Goal: Information Seeking & Learning: Find specific fact

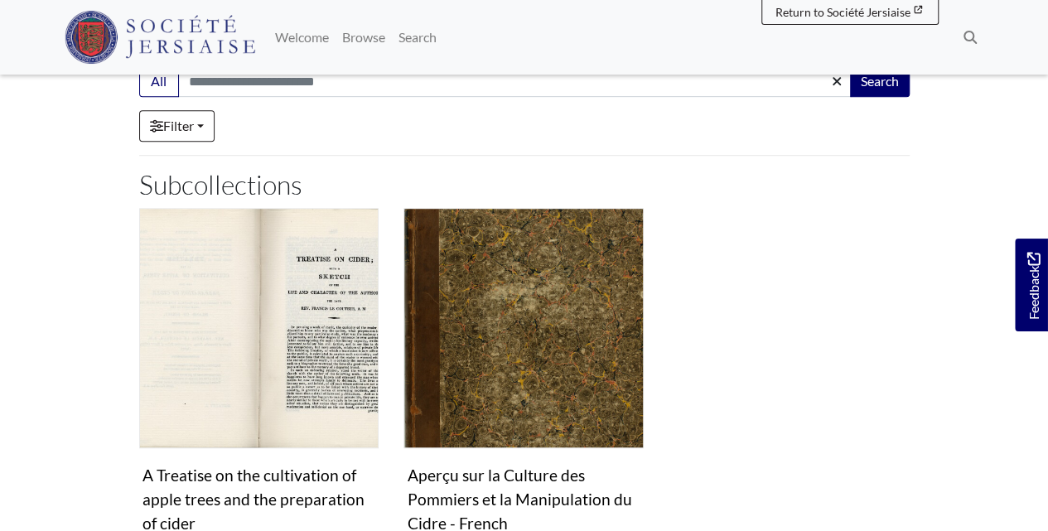
scroll to position [497, 0]
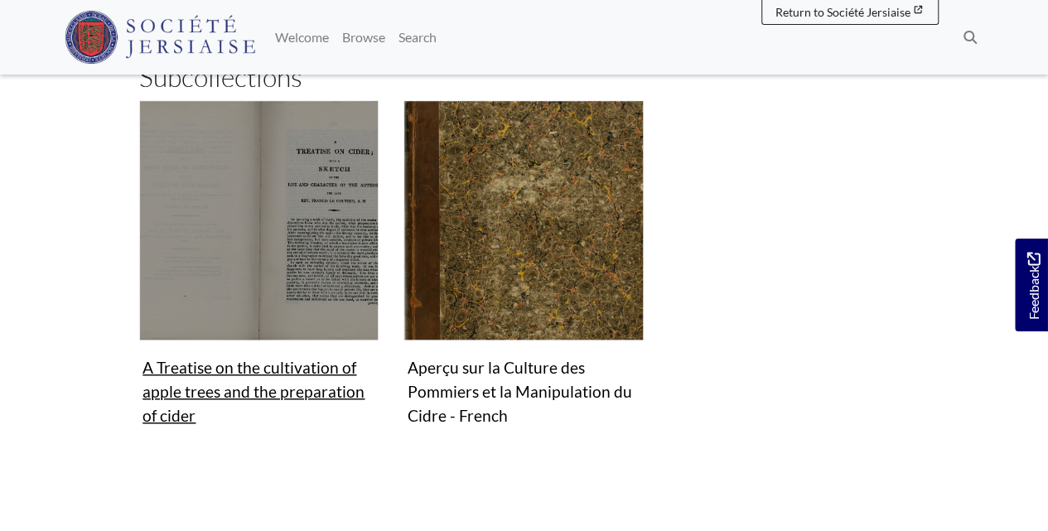
click at [229, 368] on figure "A Treatise on the cultivation of apple trees and the preparation of cider Colle…" at bounding box center [259, 265] width 240 height 331
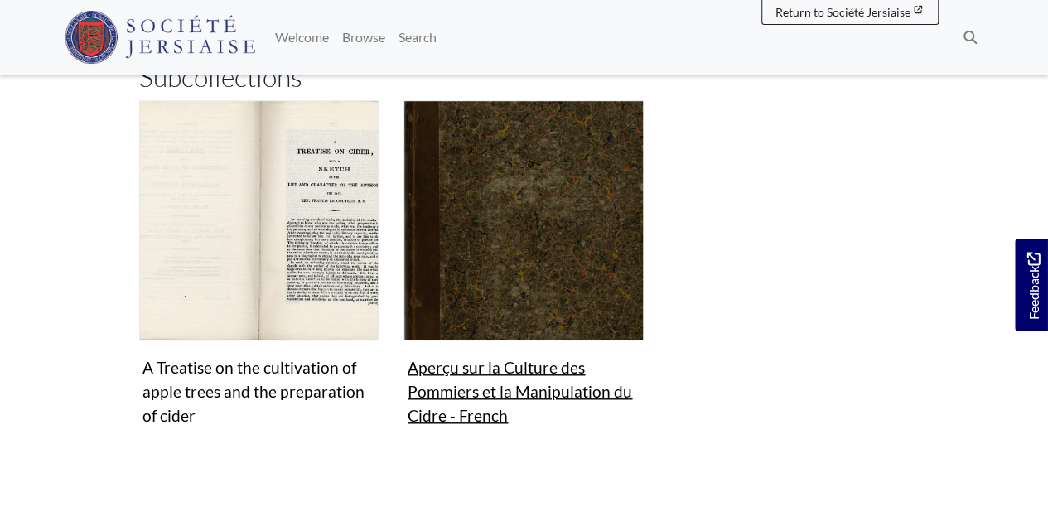
click at [502, 225] on img "Subcollection" at bounding box center [524, 220] width 240 height 240
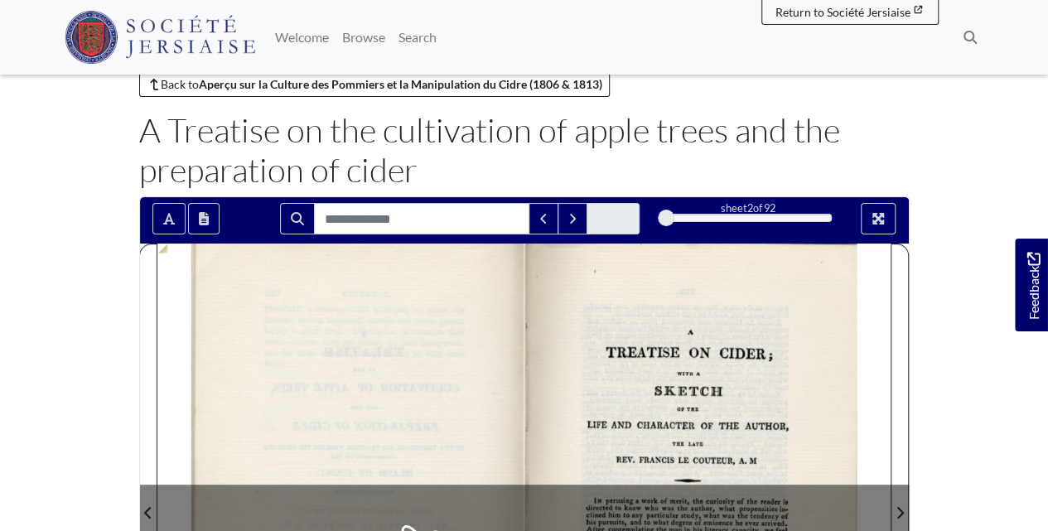
scroll to position [166, 0]
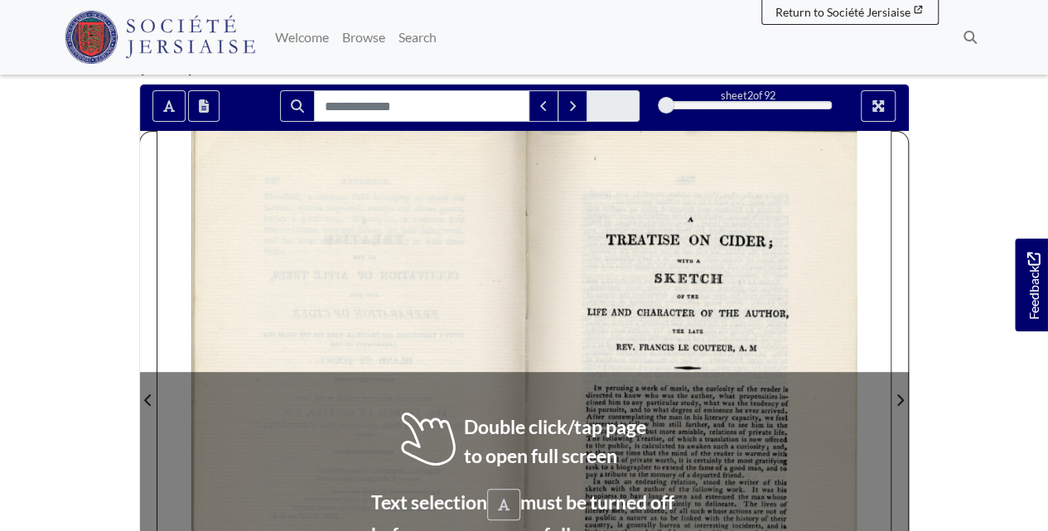
click at [651, 307] on div at bounding box center [707, 390] width 366 height 519
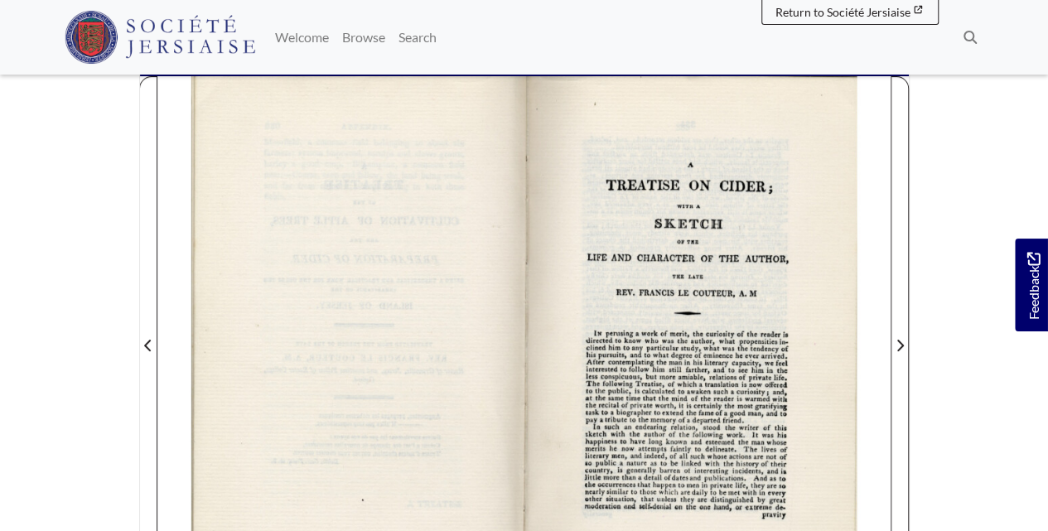
scroll to position [276, 0]
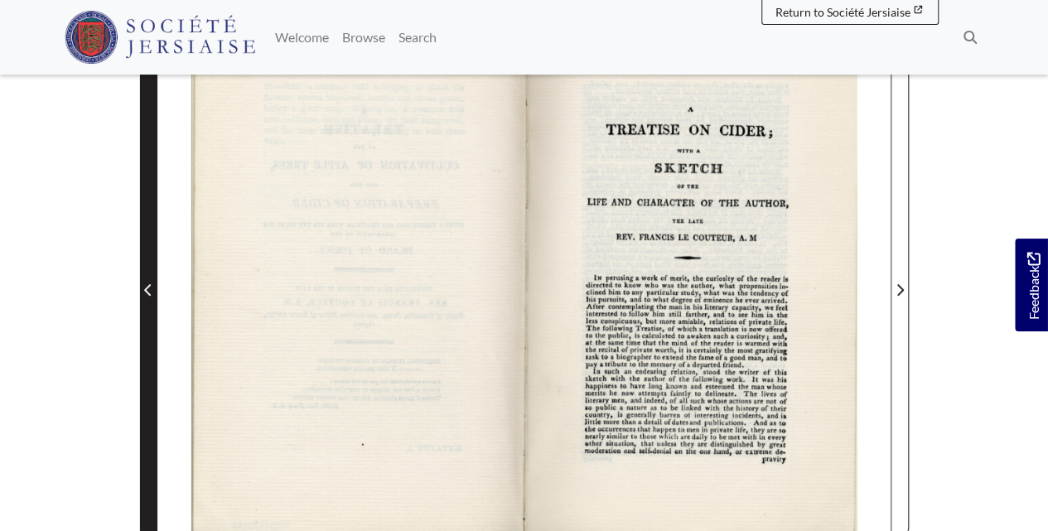
click at [143, 305] on span "Previous Page" at bounding box center [148, 280] width 17 height 517
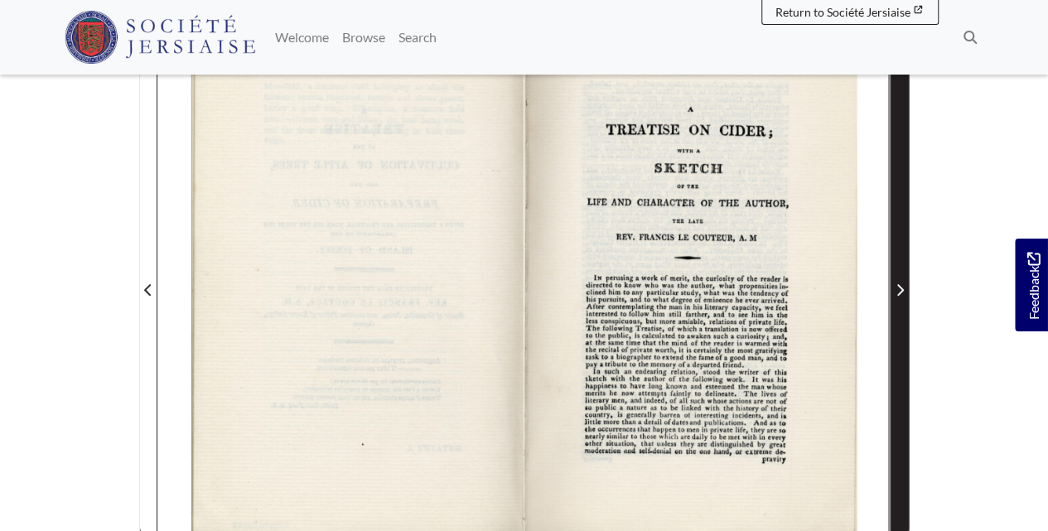
click at [896, 293] on icon "Next Page" at bounding box center [900, 289] width 8 height 13
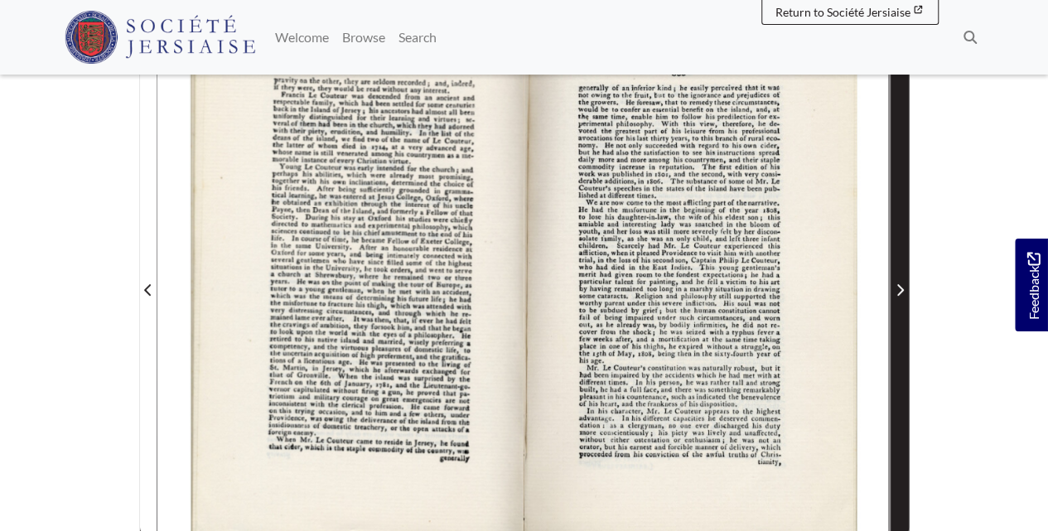
click at [896, 293] on icon "Next Page" at bounding box center [900, 289] width 8 height 13
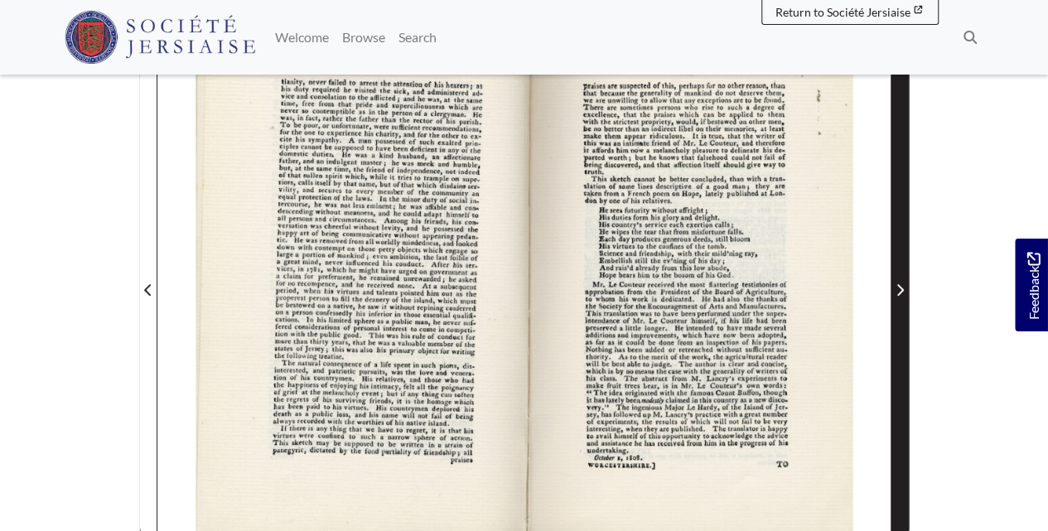
click at [896, 293] on icon "Next Page" at bounding box center [900, 289] width 8 height 13
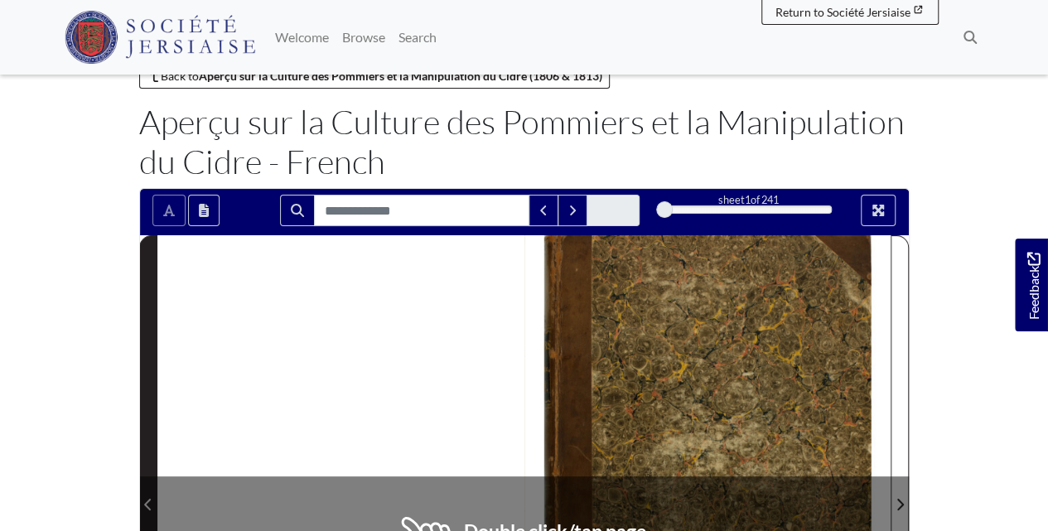
scroll to position [220, 0]
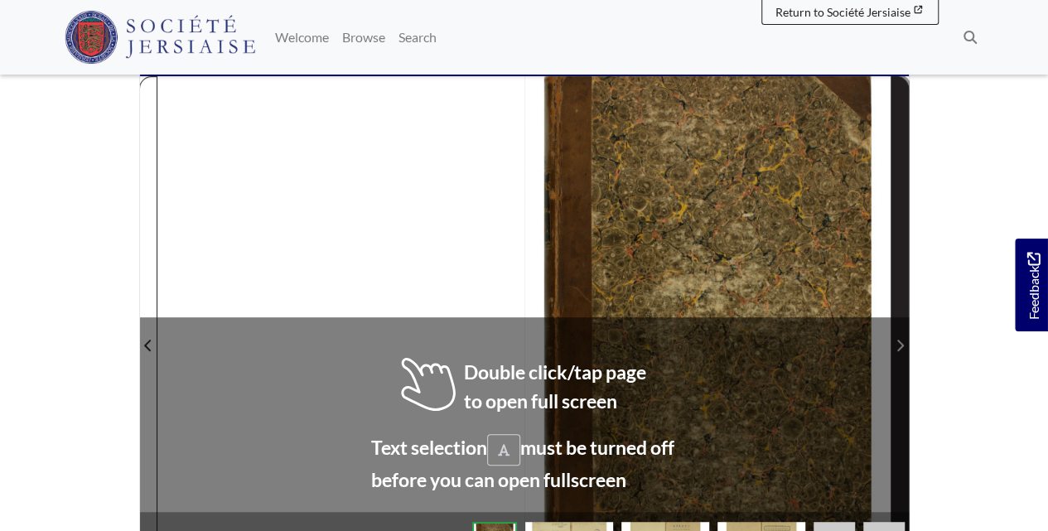
click at [895, 303] on span "Next Page" at bounding box center [900, 335] width 17 height 517
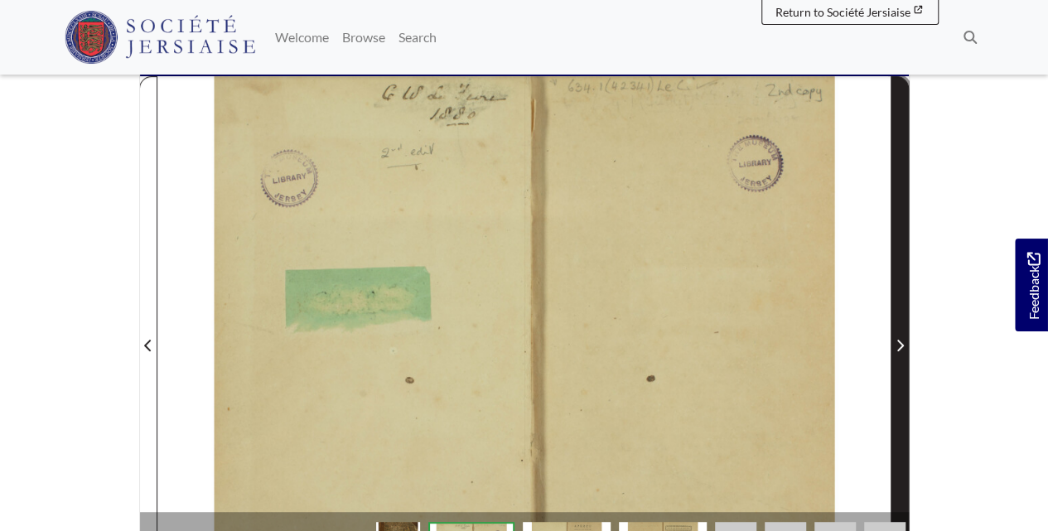
click at [895, 303] on span "Next Page" at bounding box center [900, 335] width 17 height 517
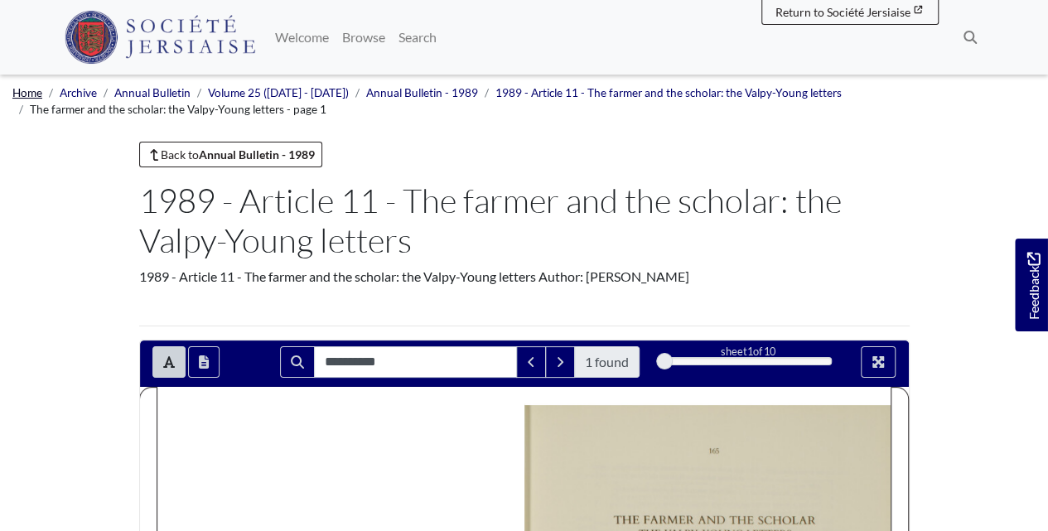
click at [19, 90] on link "Home" at bounding box center [27, 92] width 30 height 13
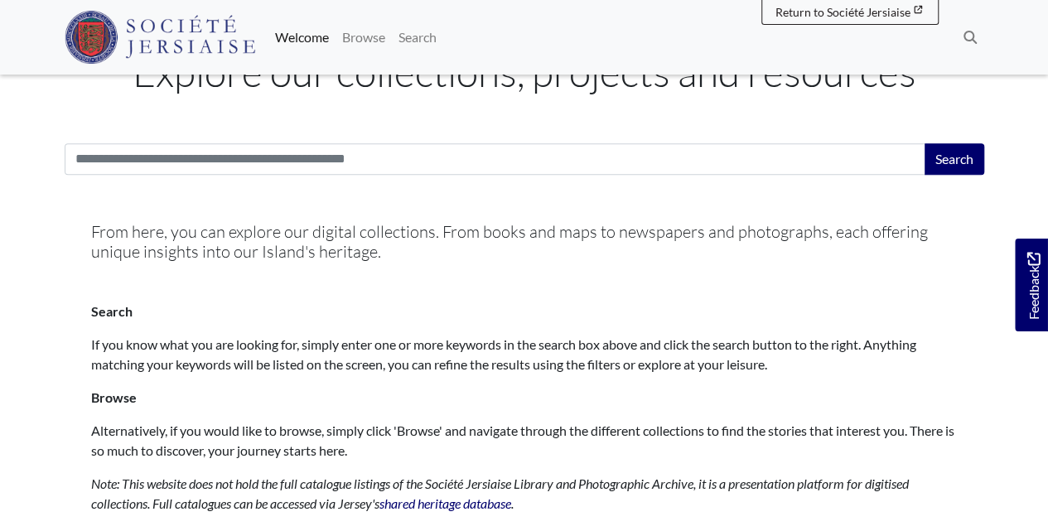
scroll to position [442, 0]
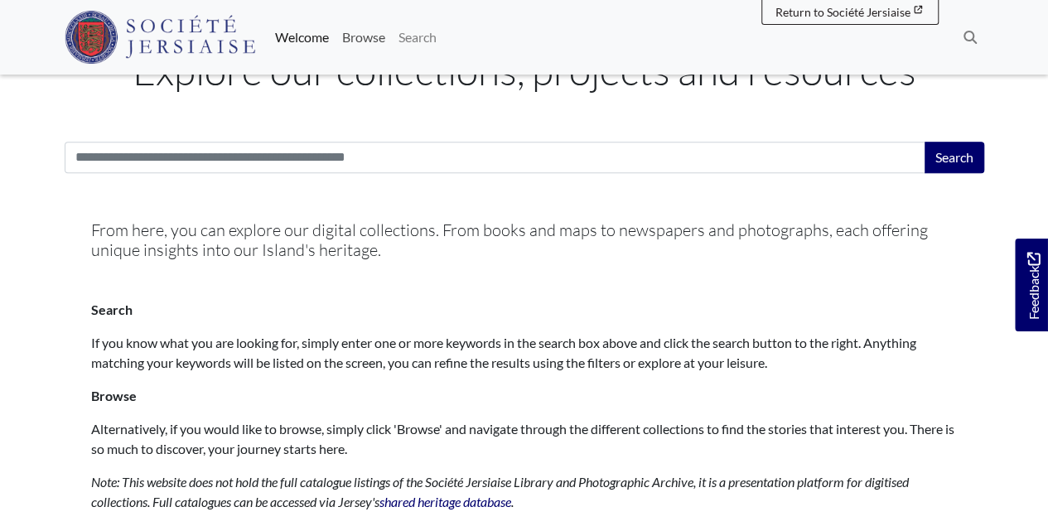
click at [370, 36] on link "Browse" at bounding box center [364, 37] width 56 height 33
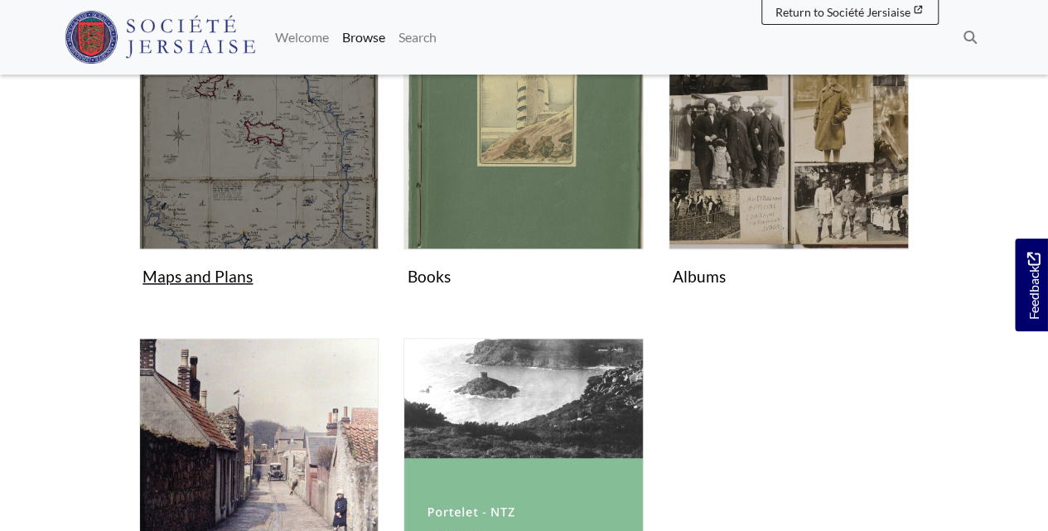
scroll to position [994, 0]
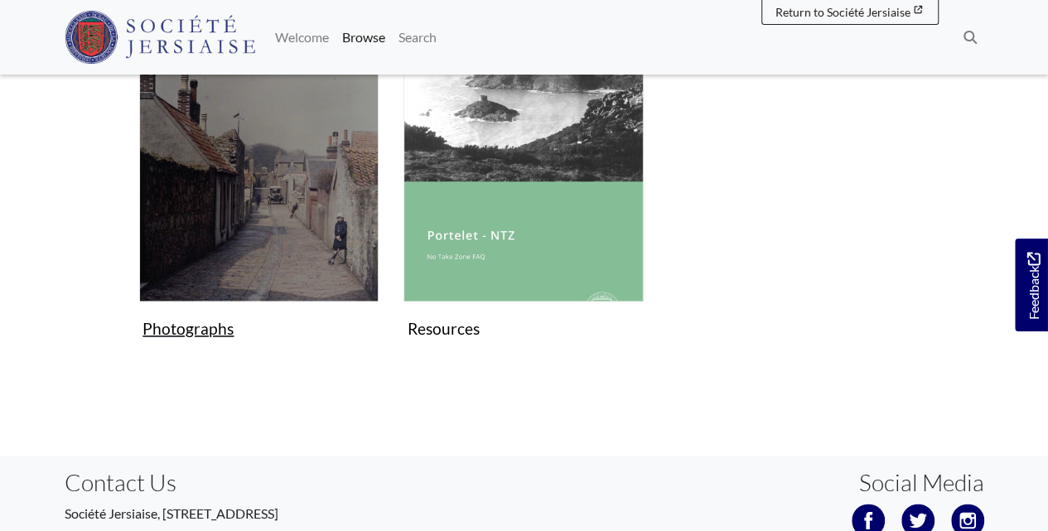
click at [288, 189] on img "Subcollection" at bounding box center [259, 181] width 240 height 240
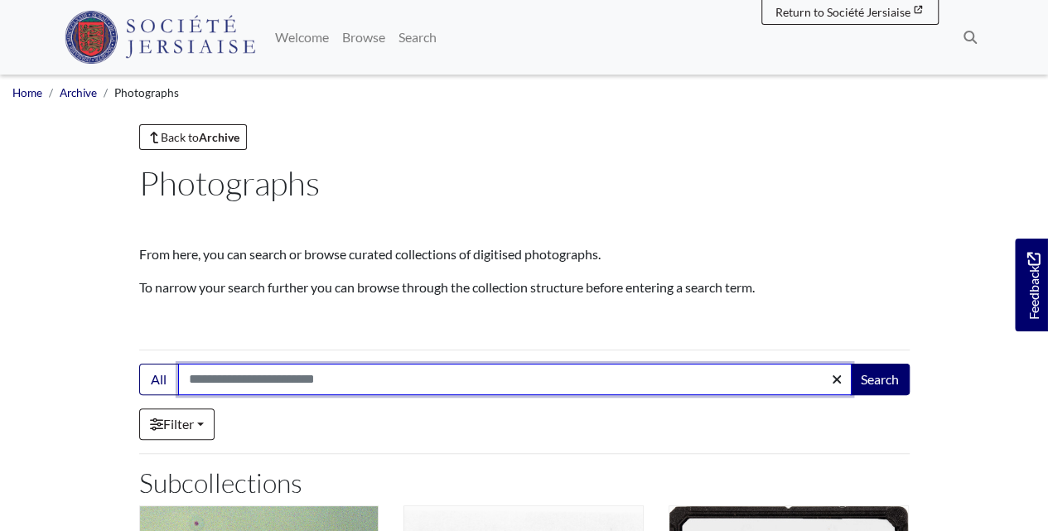
click at [285, 383] on input "Search:" at bounding box center [515, 379] width 674 height 31
type input "**********"
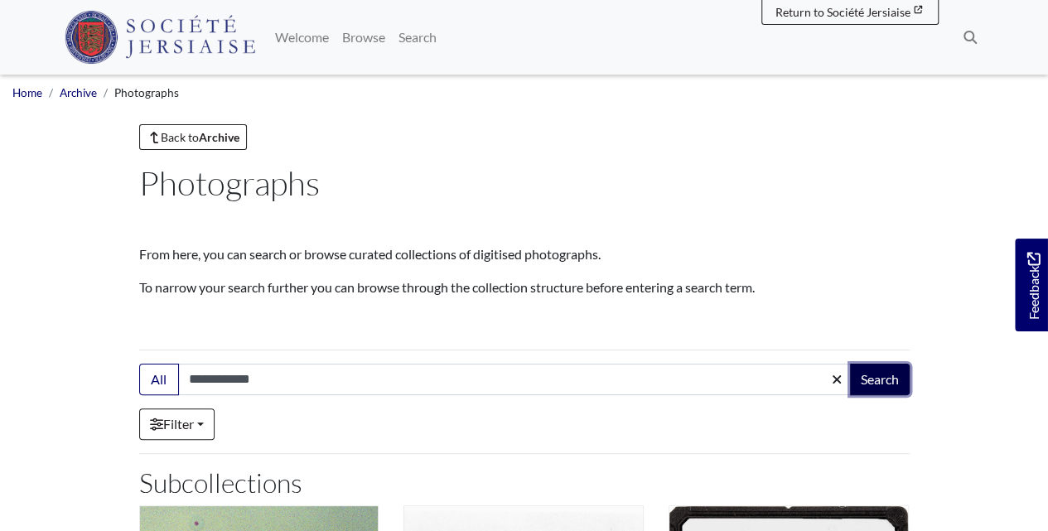
click at [867, 384] on button "Search" at bounding box center [880, 379] width 60 height 31
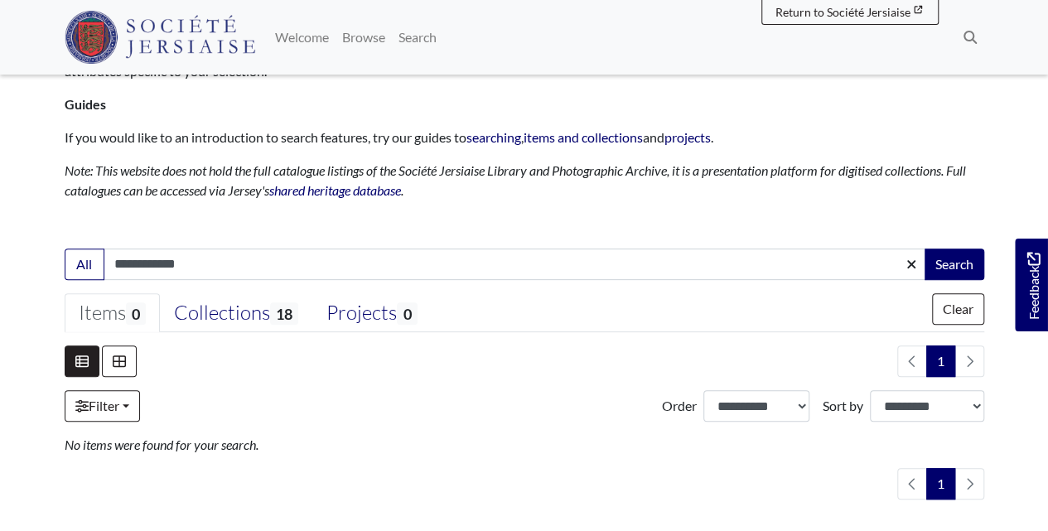
scroll to position [177, 0]
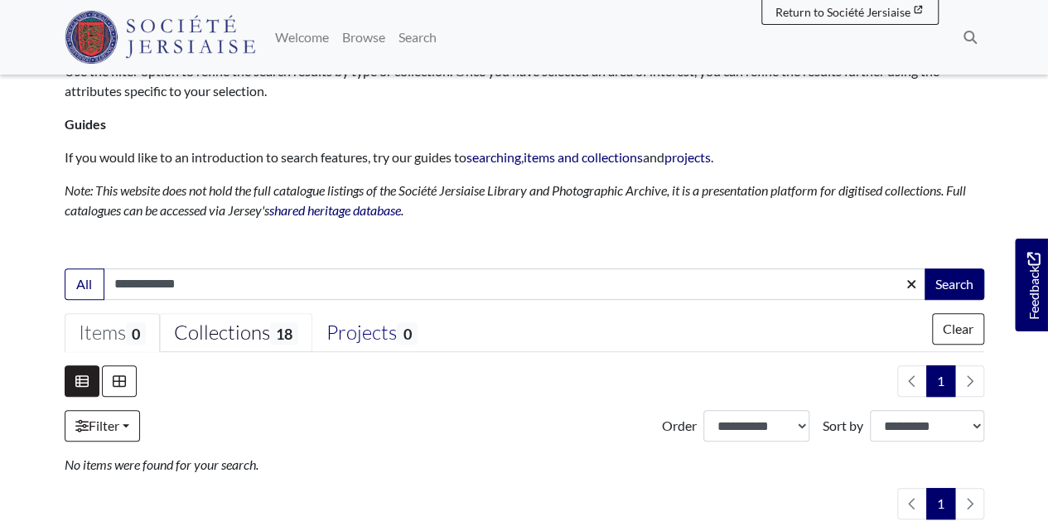
click at [235, 336] on div "Collections 18" at bounding box center [236, 333] width 124 height 25
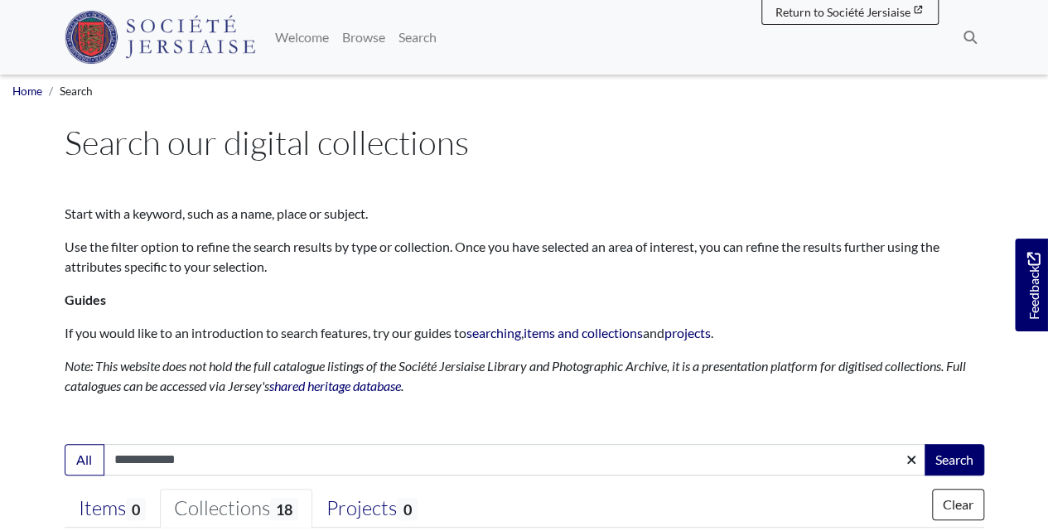
scroll to position [0, 0]
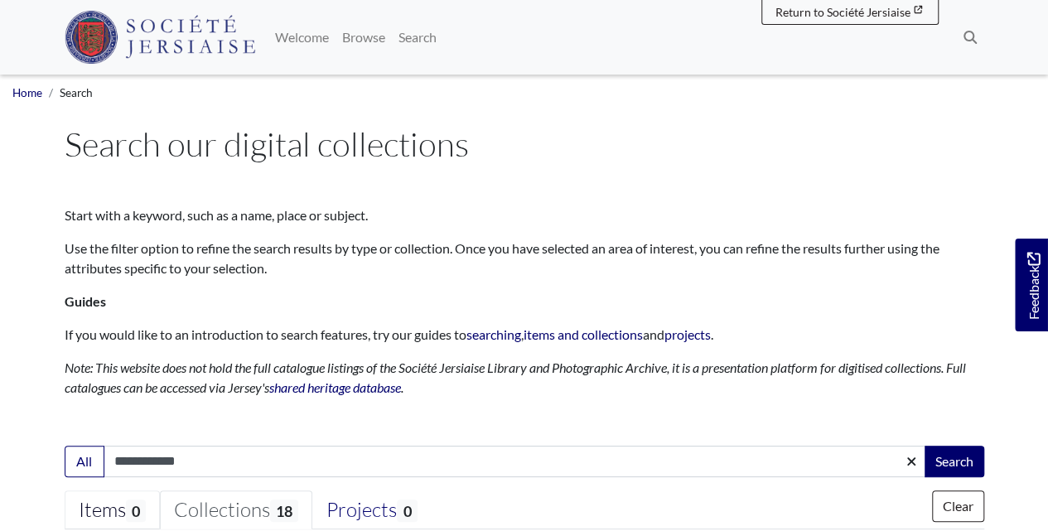
click at [134, 509] on span "0" at bounding box center [136, 511] width 20 height 22
